Goal: Transaction & Acquisition: Purchase product/service

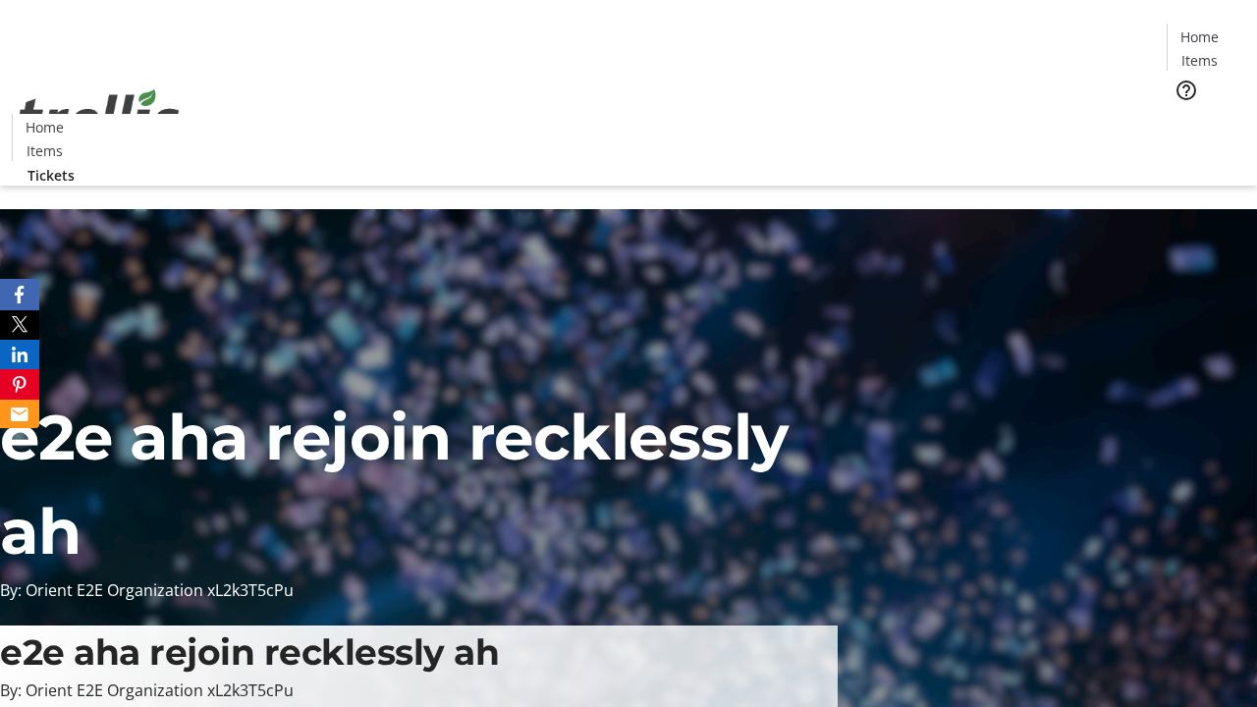
click at [1183, 114] on span "Tickets" at bounding box center [1206, 124] width 47 height 21
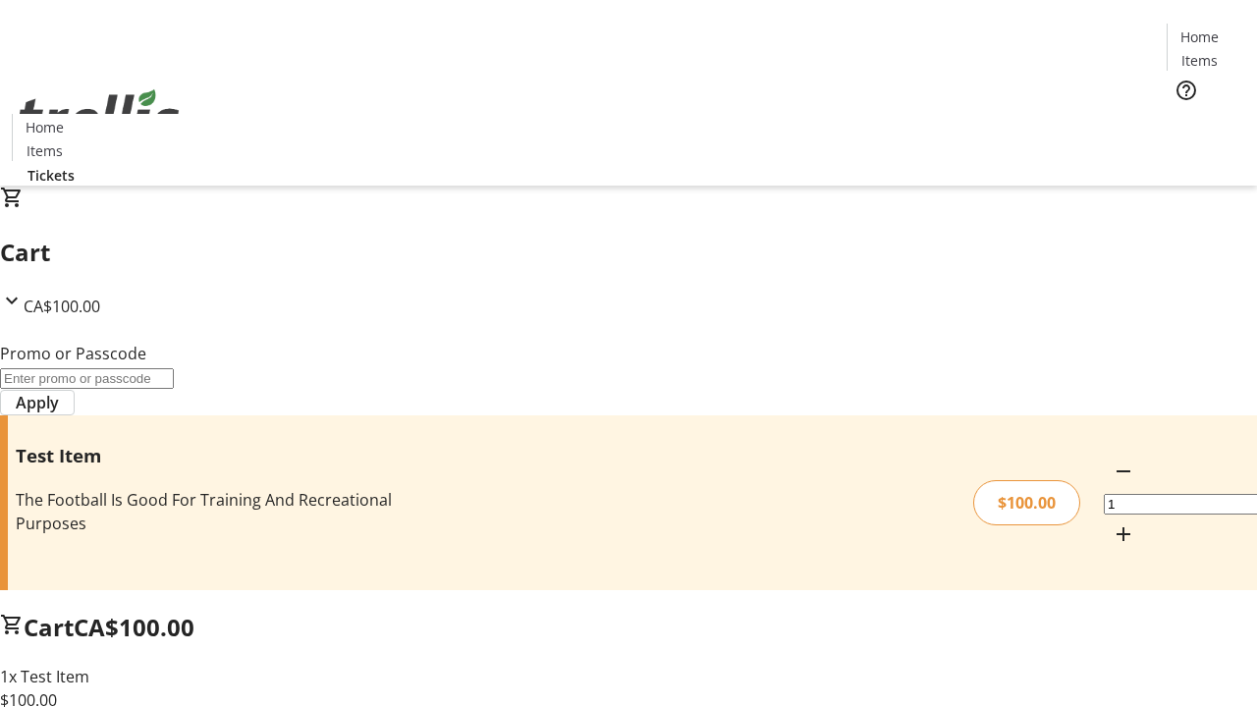
type input "PERCENT"
